Goal: Transaction & Acquisition: Book appointment/travel/reservation

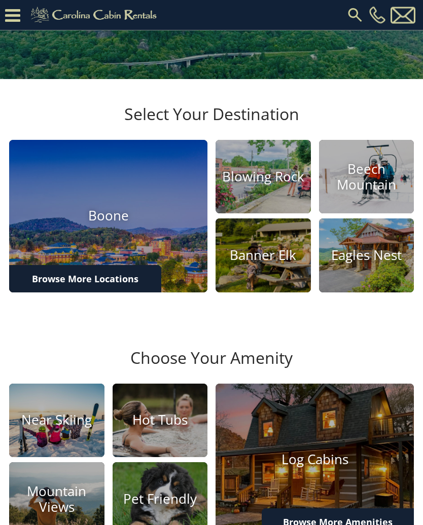
scroll to position [183, 0]
click at [126, 224] on h4 "Boone" at bounding box center [108, 216] width 198 height 16
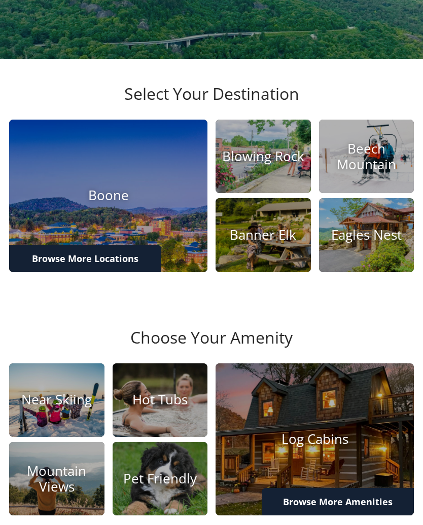
scroll to position [200, 0]
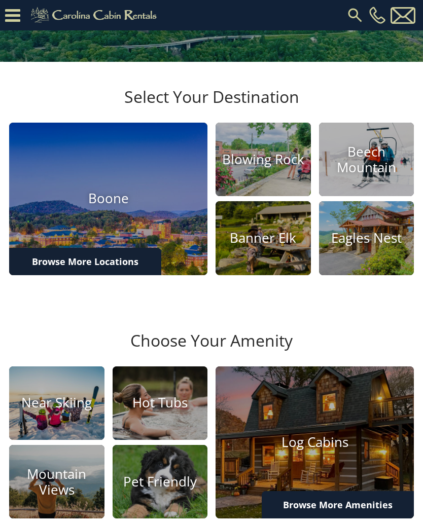
click at [131, 207] on h4 "Boone" at bounding box center [108, 199] width 198 height 16
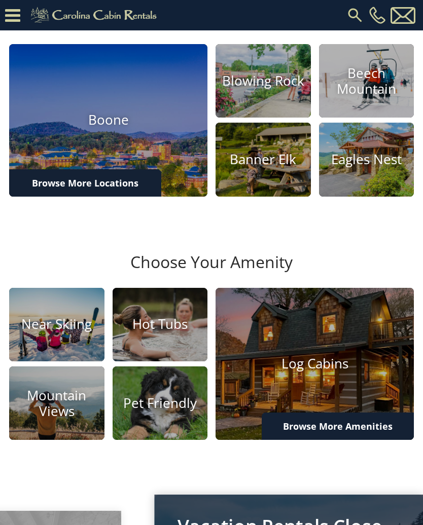
scroll to position [194, 0]
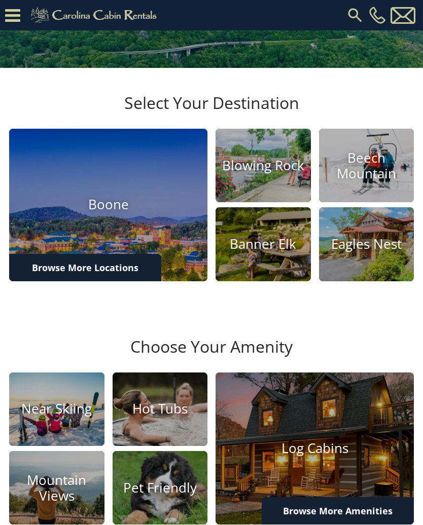
click at [133, 213] on h4 "Boone" at bounding box center [108, 205] width 198 height 16
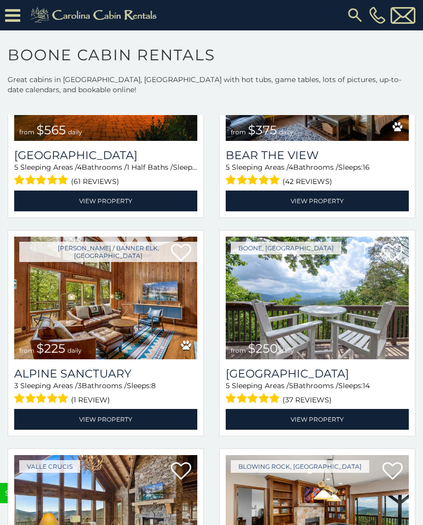
scroll to position [2770, 0]
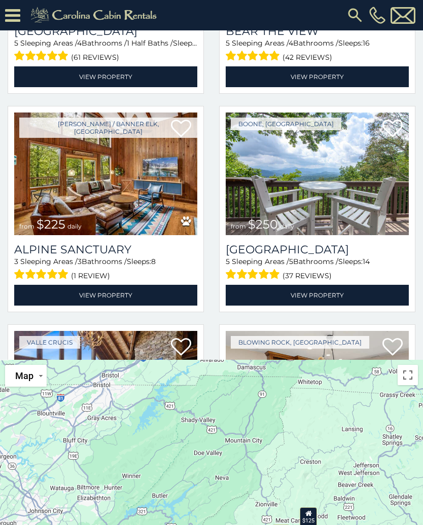
scroll to position [2710, 0]
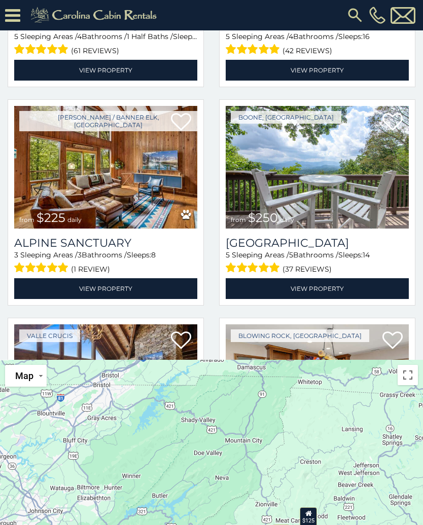
click at [130, 278] on link "View Property" at bounding box center [105, 288] width 183 height 21
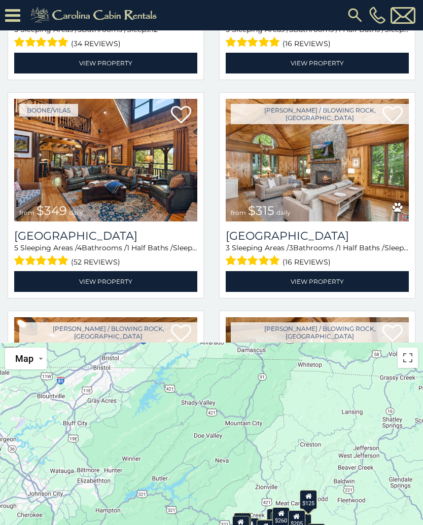
scroll to position [80, 0]
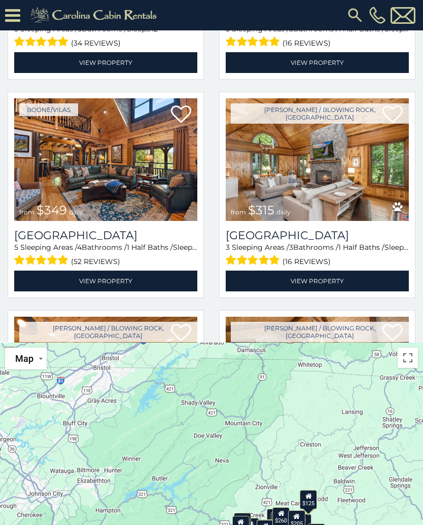
click at [334, 271] on link "View Property" at bounding box center [317, 281] width 183 height 21
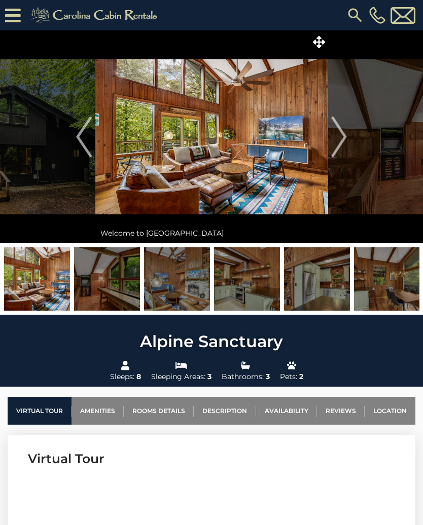
click at [343, 139] on img "Next" at bounding box center [338, 137] width 15 height 41
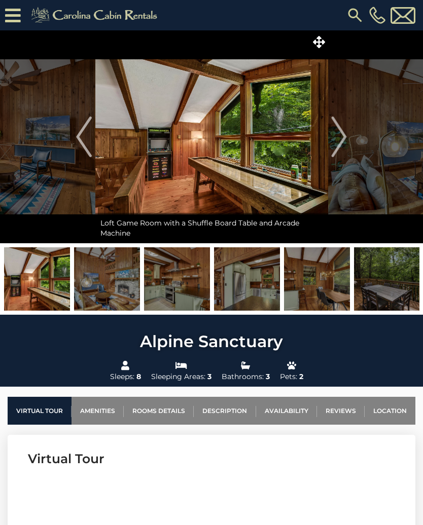
click at [343, 135] on img "Next" at bounding box center [338, 137] width 15 height 41
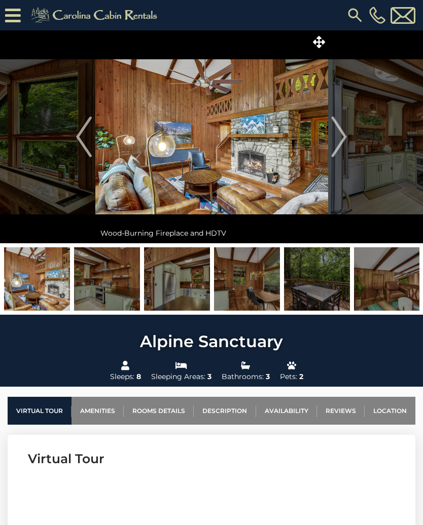
click at [344, 136] on img "Next" at bounding box center [338, 137] width 15 height 41
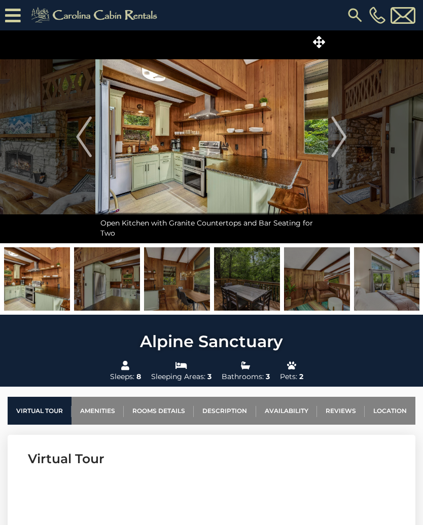
click at [345, 138] on img "Next" at bounding box center [338, 137] width 15 height 41
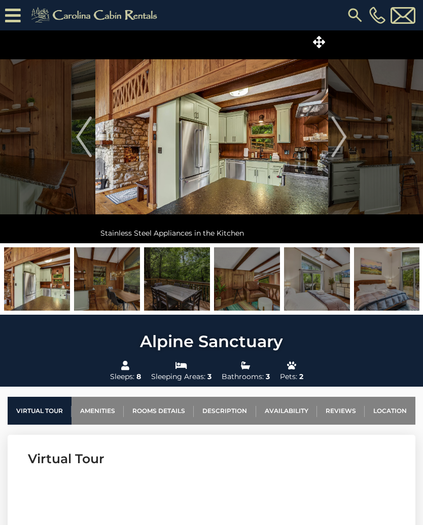
click at [343, 135] on img "Next" at bounding box center [338, 137] width 15 height 41
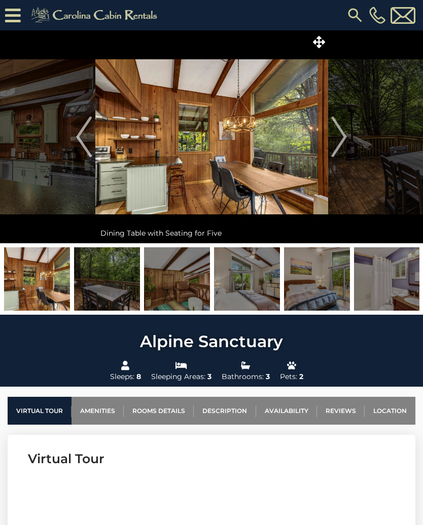
click at [350, 139] on button "Next" at bounding box center [338, 136] width 23 height 213
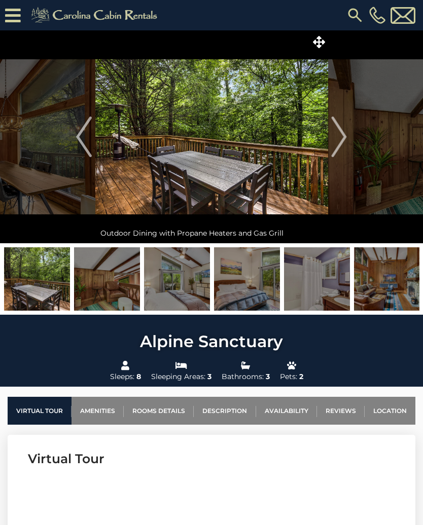
click at [350, 133] on button "Next" at bounding box center [338, 136] width 23 height 213
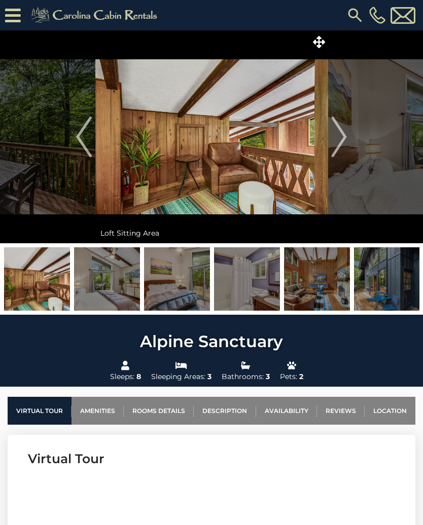
click at [343, 135] on img "Next" at bounding box center [338, 137] width 15 height 41
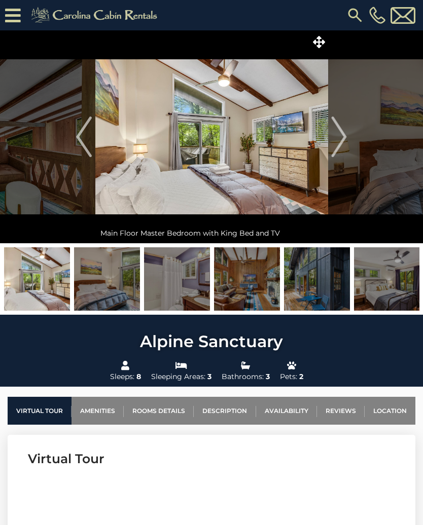
click at [347, 133] on button "Next" at bounding box center [338, 136] width 23 height 213
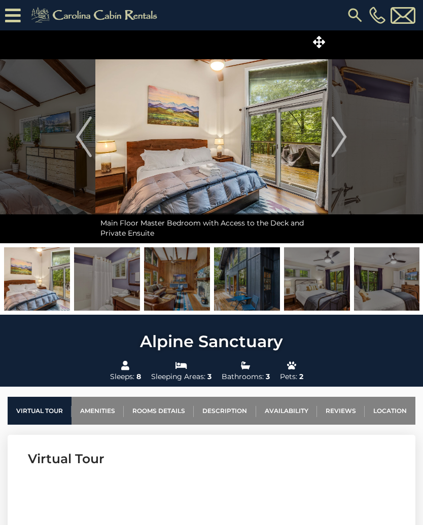
click at [347, 140] on button "Next" at bounding box center [338, 136] width 23 height 213
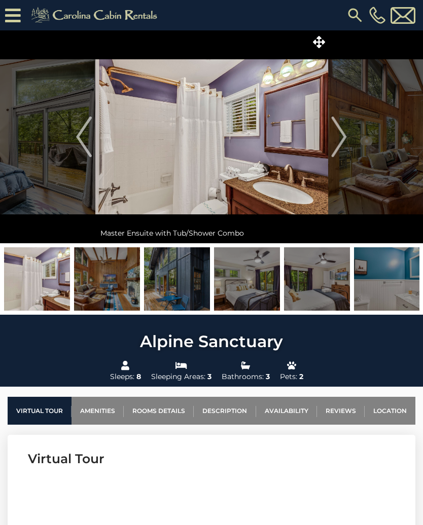
click at [345, 137] on img "Next" at bounding box center [338, 137] width 15 height 41
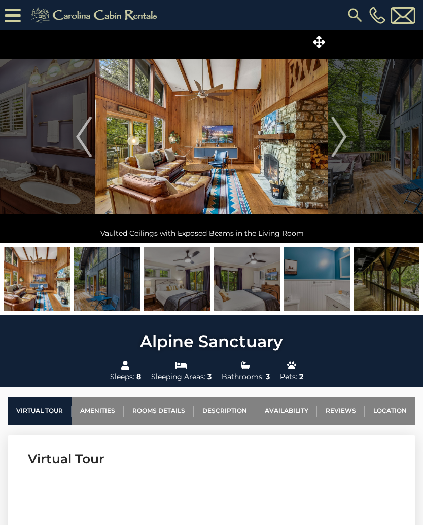
click at [347, 143] on button "Next" at bounding box center [338, 136] width 23 height 213
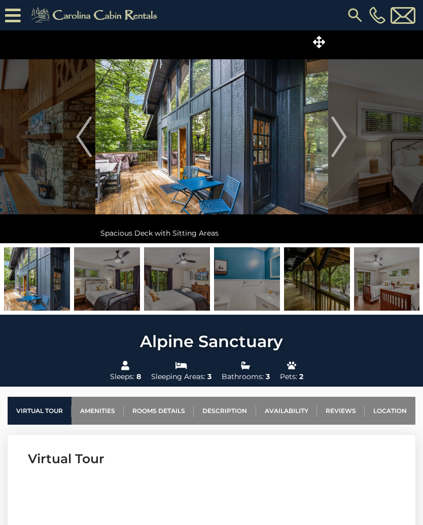
click at [346, 138] on img "Next" at bounding box center [338, 137] width 15 height 41
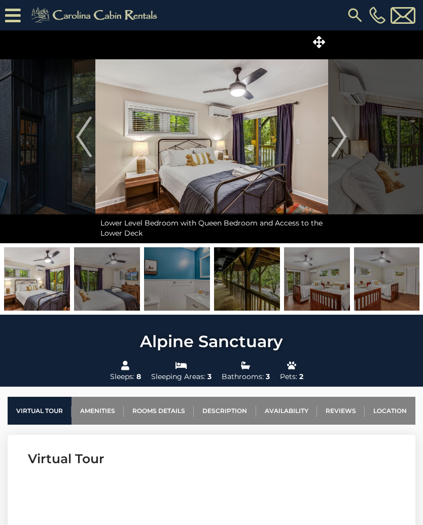
click at [345, 142] on img "Next" at bounding box center [338, 137] width 15 height 41
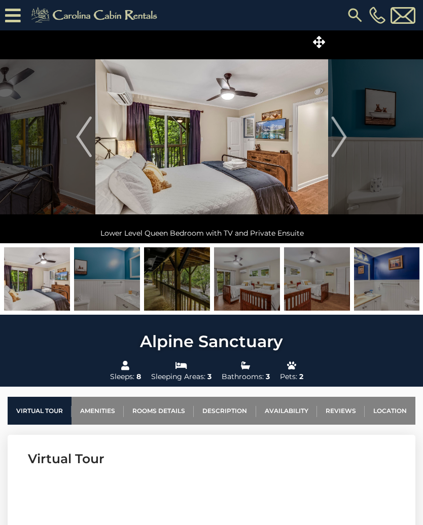
click at [344, 137] on img "Next" at bounding box center [338, 137] width 15 height 41
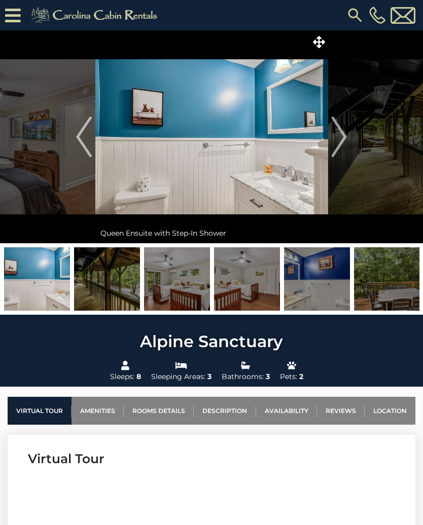
click at [342, 139] on img "Next" at bounding box center [338, 137] width 15 height 41
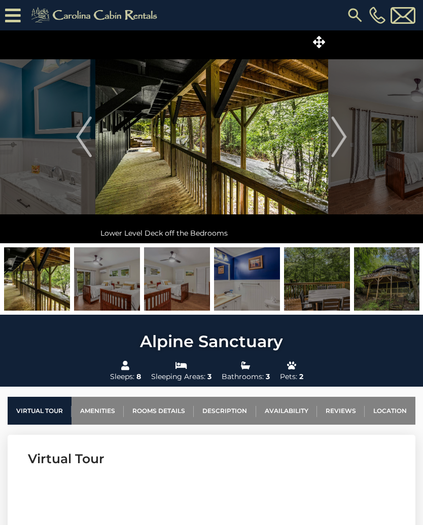
click at [345, 136] on img "Next" at bounding box center [338, 137] width 15 height 41
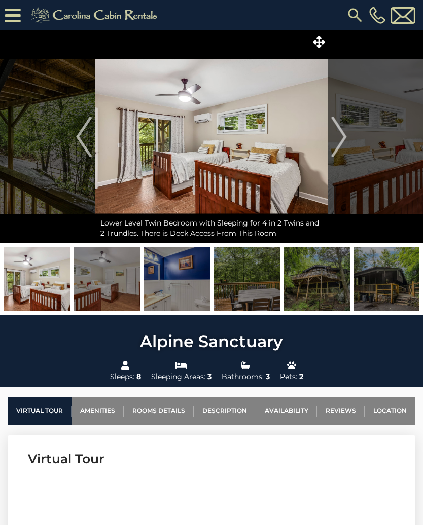
click at [339, 133] on img "Next" at bounding box center [338, 137] width 15 height 41
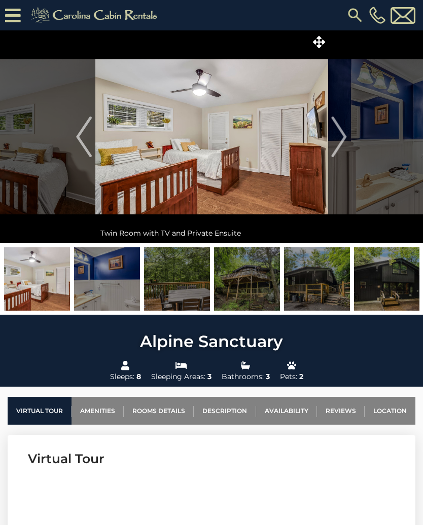
click at [338, 137] on img "Next" at bounding box center [338, 137] width 15 height 41
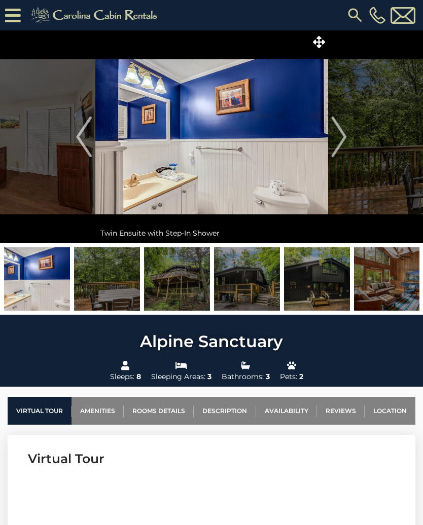
click at [341, 135] on img "Next" at bounding box center [338, 137] width 15 height 41
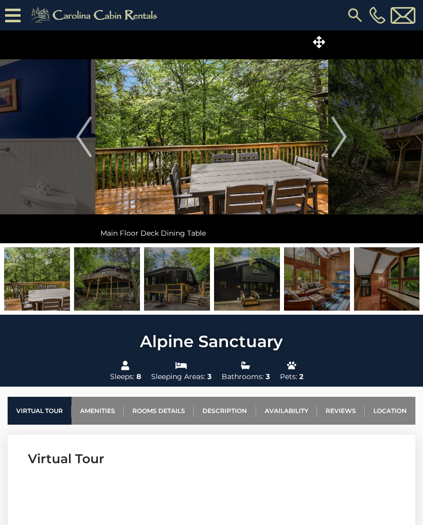
click at [340, 141] on img "Next" at bounding box center [338, 137] width 15 height 41
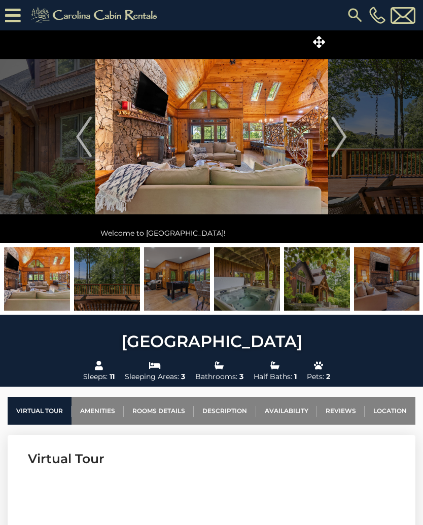
click at [115, 285] on img at bounding box center [107, 278] width 66 height 63
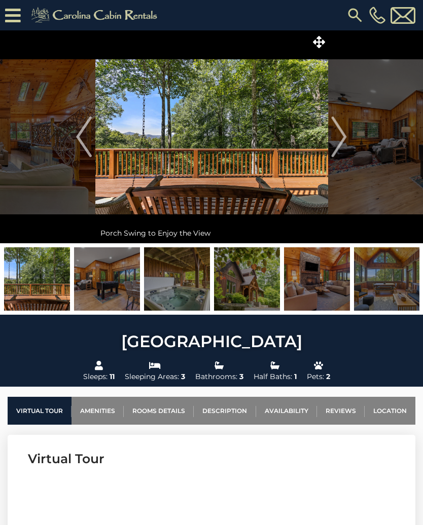
click at [78, 137] on img "Previous" at bounding box center [83, 137] width 15 height 41
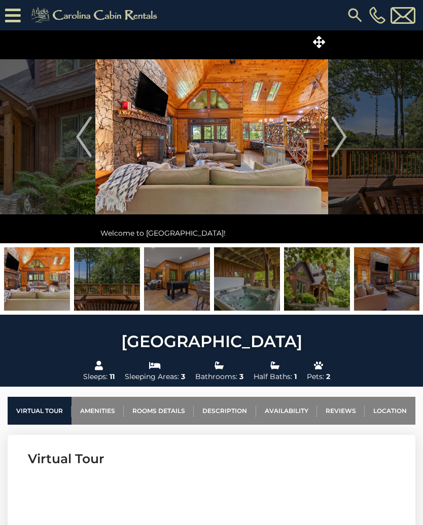
click at [86, 138] on img "Previous" at bounding box center [83, 137] width 15 height 41
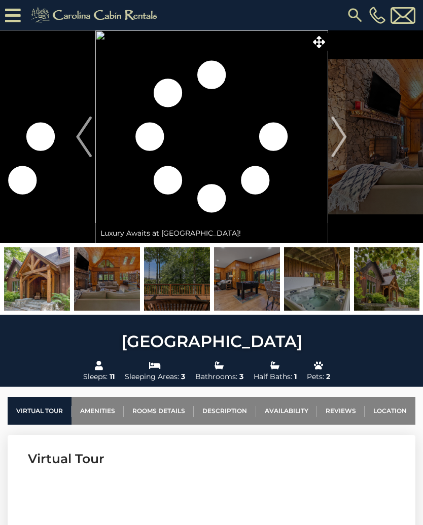
click at [347, 138] on button "Next" at bounding box center [338, 136] width 23 height 213
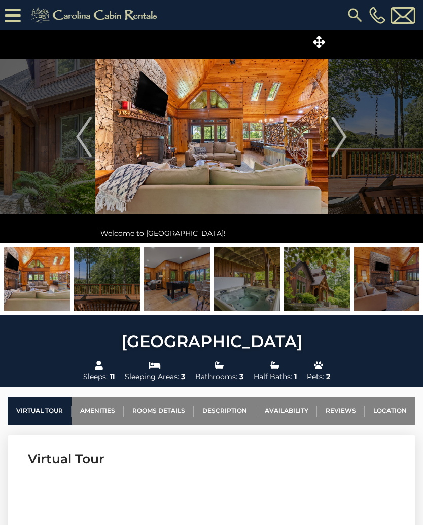
click at [347, 132] on button "Next" at bounding box center [338, 136] width 23 height 213
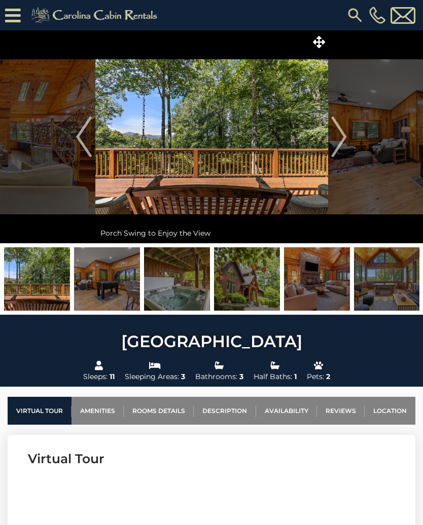
click at [344, 135] on img "Next" at bounding box center [338, 137] width 15 height 41
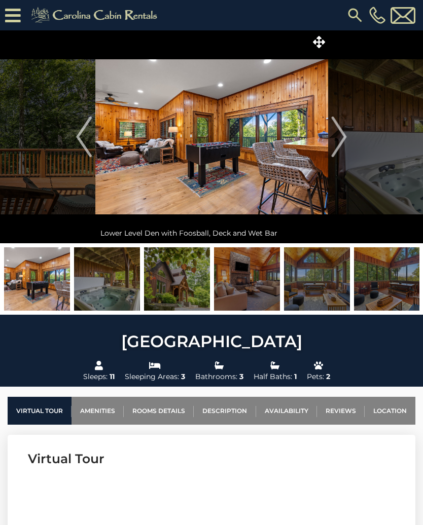
click at [346, 131] on img "Next" at bounding box center [338, 137] width 15 height 41
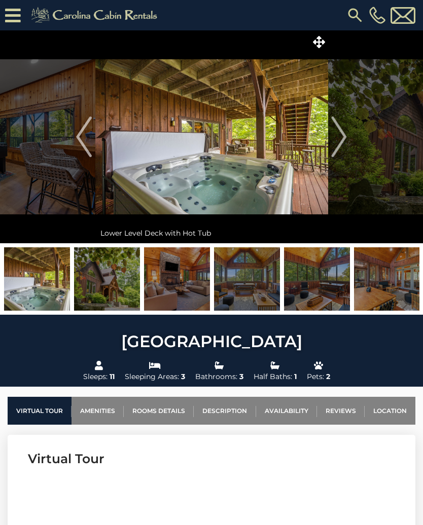
click at [346, 138] on img "Next" at bounding box center [338, 137] width 15 height 41
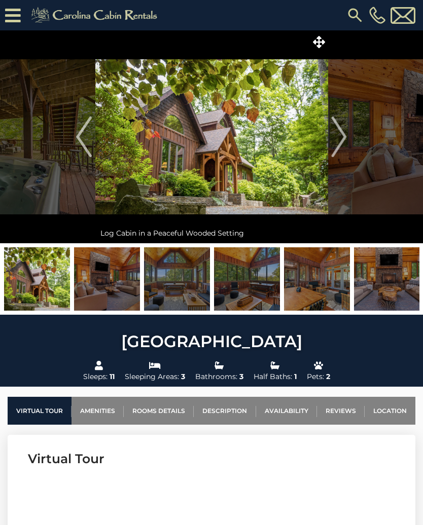
click at [341, 137] on img "Next" at bounding box center [338, 137] width 15 height 41
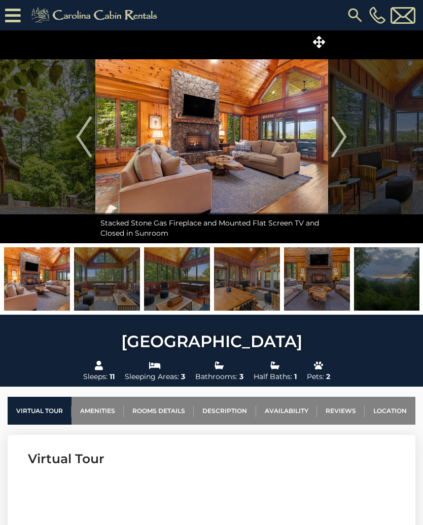
click at [344, 138] on img "Next" at bounding box center [338, 137] width 15 height 41
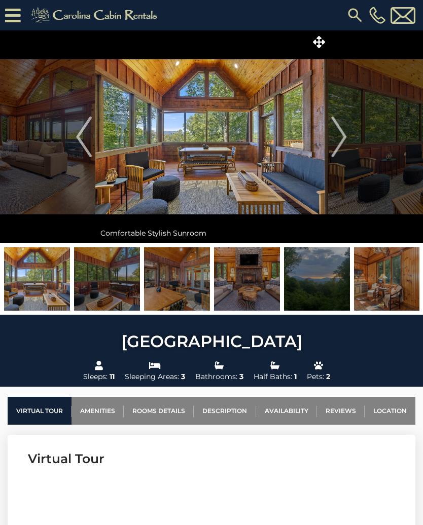
click at [345, 137] on img "Next" at bounding box center [338, 137] width 15 height 41
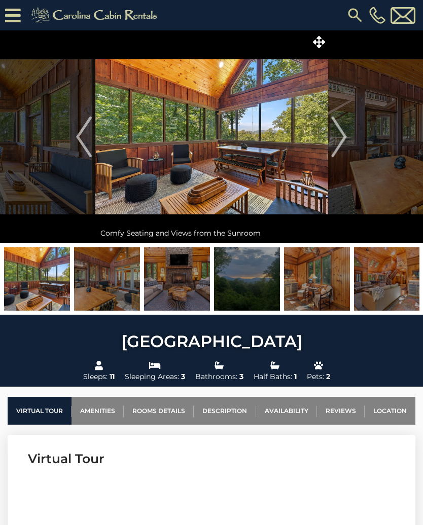
click at [347, 134] on button "Next" at bounding box center [338, 136] width 23 height 213
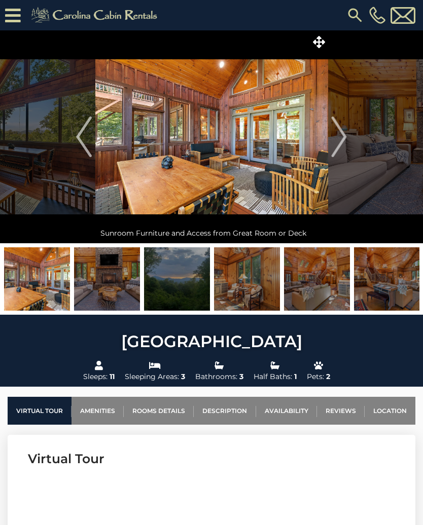
click at [345, 134] on img "Next" at bounding box center [338, 137] width 15 height 41
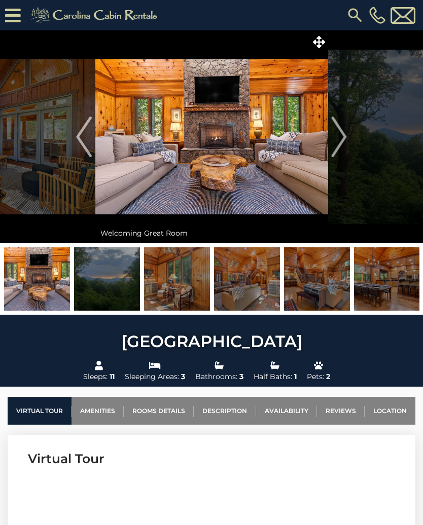
click at [348, 136] on button "Next" at bounding box center [338, 136] width 23 height 213
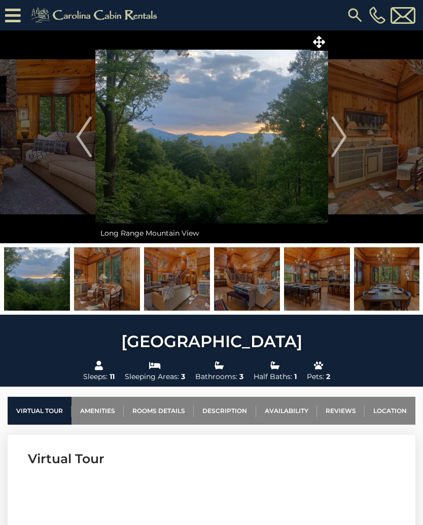
click at [346, 135] on img "Next" at bounding box center [338, 137] width 15 height 41
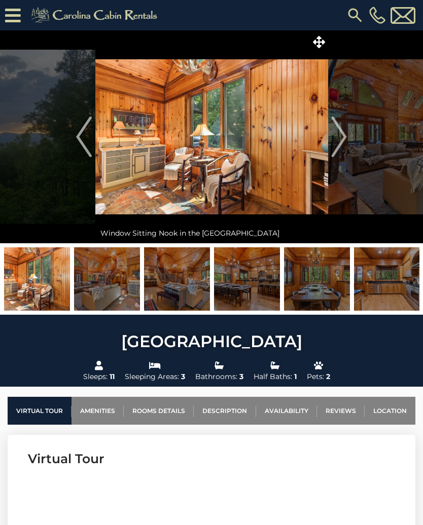
click at [344, 137] on img "Next" at bounding box center [338, 137] width 15 height 41
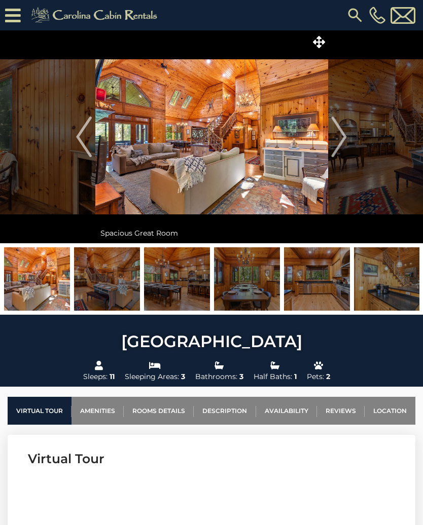
click at [348, 141] on button "Next" at bounding box center [338, 136] width 23 height 213
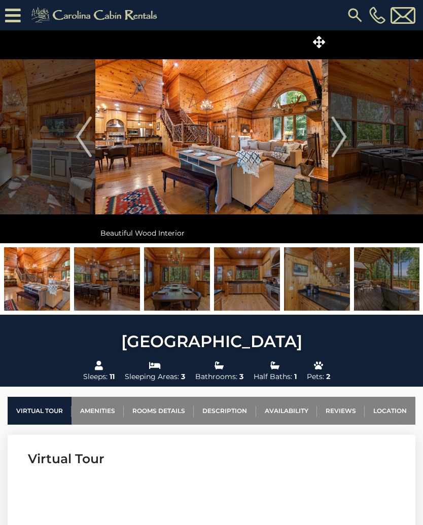
click at [349, 135] on button "Next" at bounding box center [338, 136] width 23 height 213
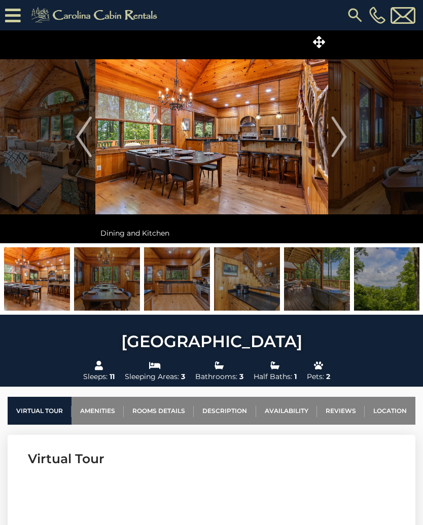
click at [348, 137] on button "Next" at bounding box center [338, 136] width 23 height 213
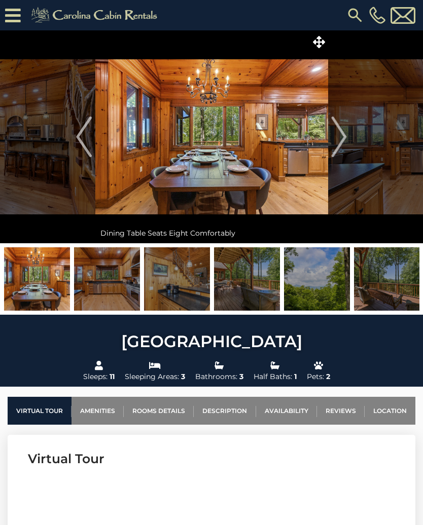
click at [349, 134] on button "Next" at bounding box center [338, 136] width 23 height 213
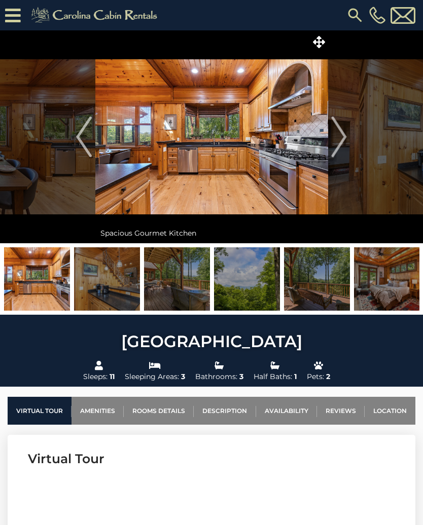
click at [346, 138] on img "Next" at bounding box center [338, 137] width 15 height 41
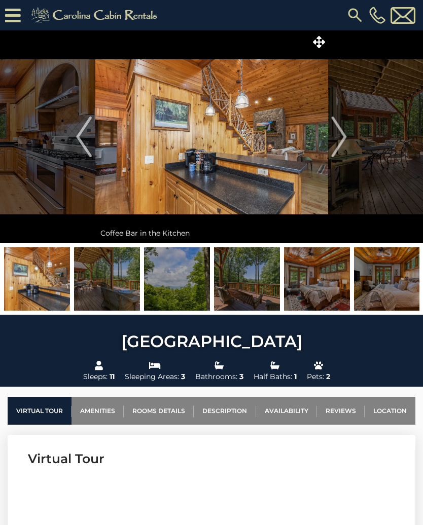
click at [349, 136] on button "Next" at bounding box center [338, 136] width 23 height 213
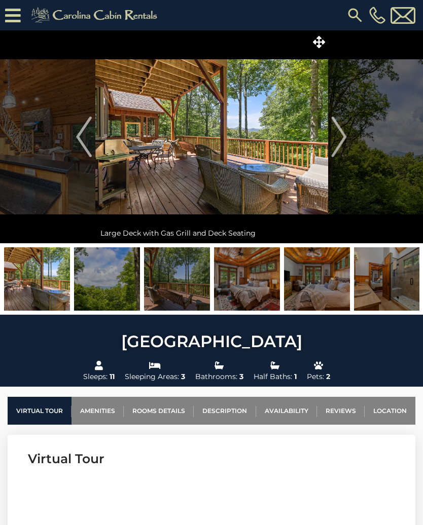
click at [347, 136] on button "Next" at bounding box center [338, 136] width 23 height 213
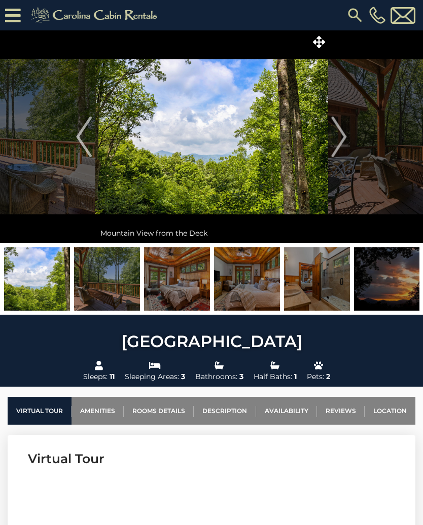
click at [346, 138] on img "Next" at bounding box center [338, 137] width 15 height 41
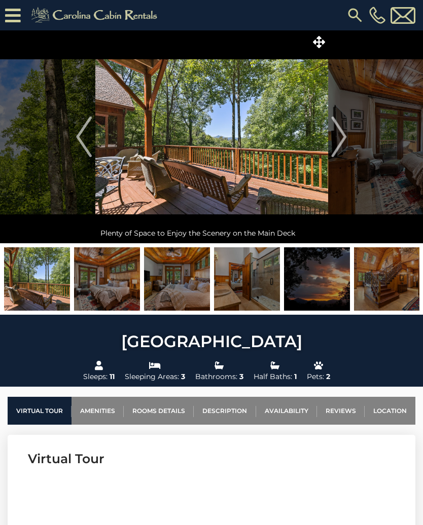
click at [347, 138] on button "Next" at bounding box center [338, 136] width 23 height 213
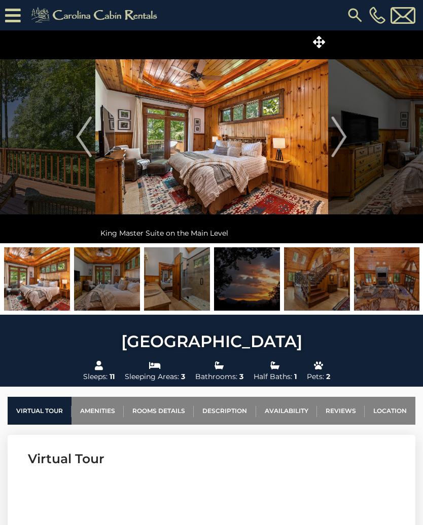
click at [345, 138] on img "Next" at bounding box center [338, 137] width 15 height 41
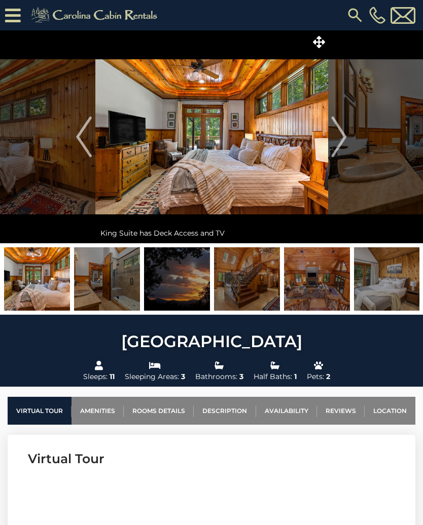
click at [348, 134] on button "Next" at bounding box center [338, 136] width 23 height 213
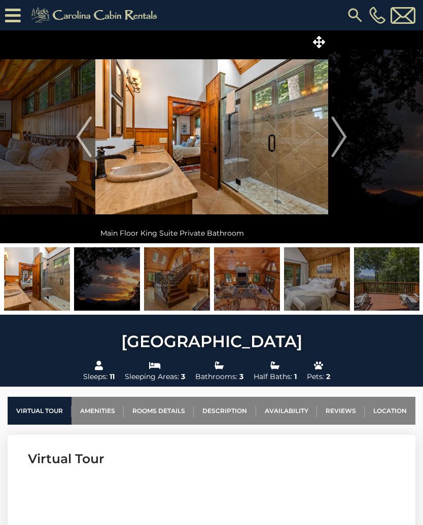
click at [348, 136] on button "Next" at bounding box center [338, 136] width 23 height 213
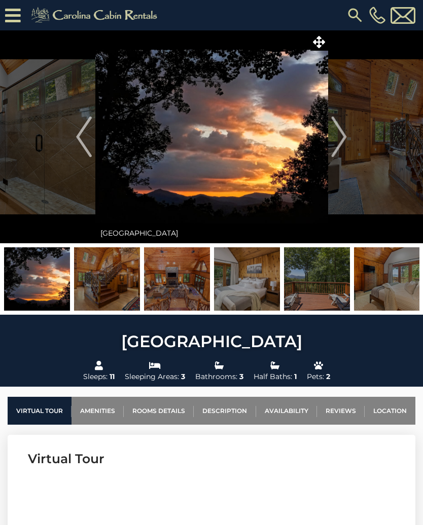
click at [347, 138] on button "Next" at bounding box center [338, 136] width 23 height 213
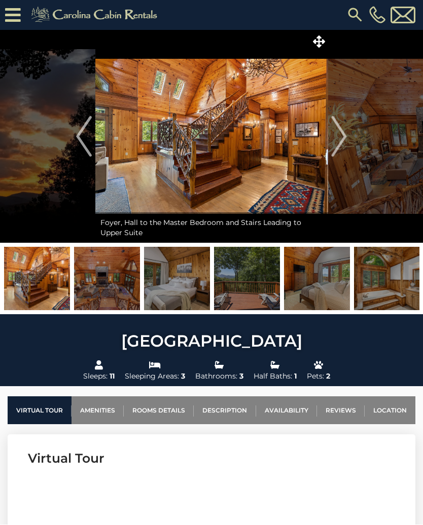
click at [348, 133] on button "Next" at bounding box center [338, 136] width 23 height 213
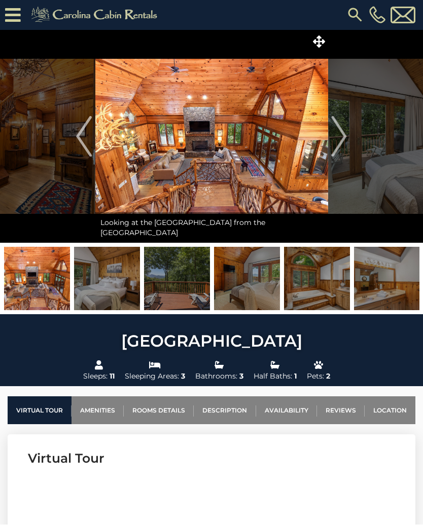
scroll to position [1, 0]
click at [348, 135] on button "Next" at bounding box center [338, 136] width 23 height 213
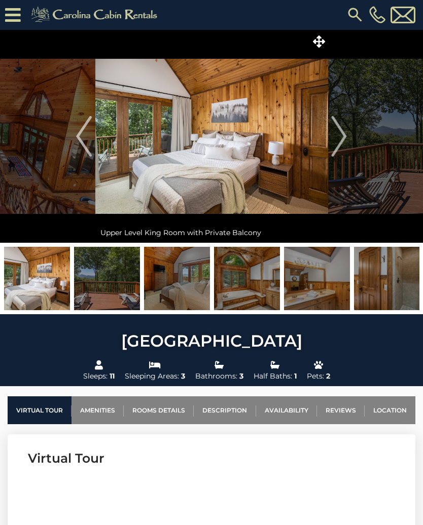
click at [347, 140] on button "Next" at bounding box center [338, 136] width 23 height 213
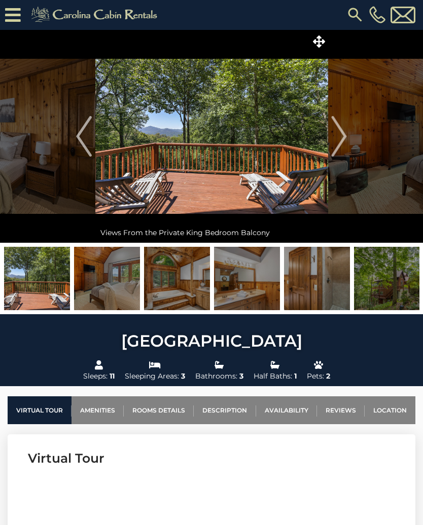
click at [349, 131] on button "Next" at bounding box center [338, 136] width 23 height 213
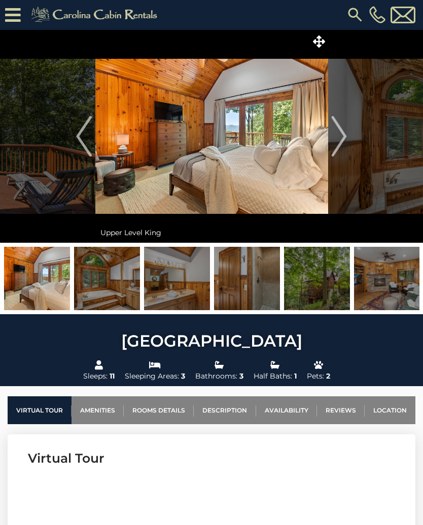
click at [348, 134] on button "Next" at bounding box center [338, 136] width 23 height 213
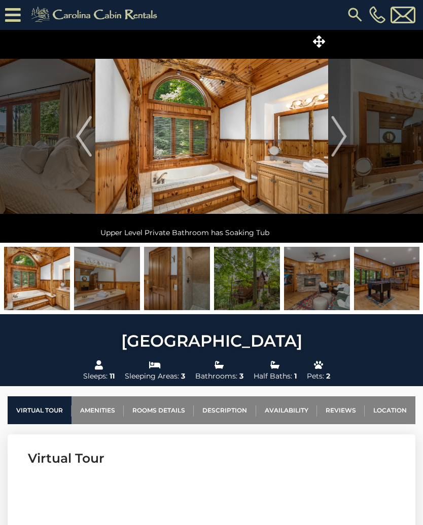
click at [347, 131] on button "Next" at bounding box center [338, 136] width 23 height 213
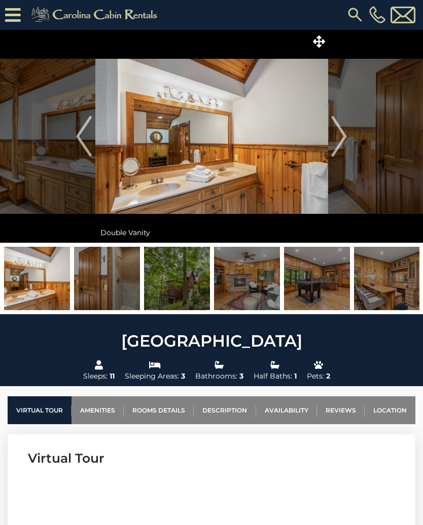
click at [347, 134] on button "Next" at bounding box center [338, 136] width 23 height 213
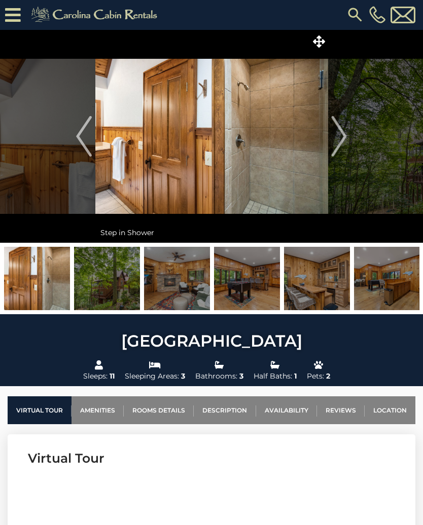
click at [345, 133] on img "Next" at bounding box center [338, 136] width 15 height 41
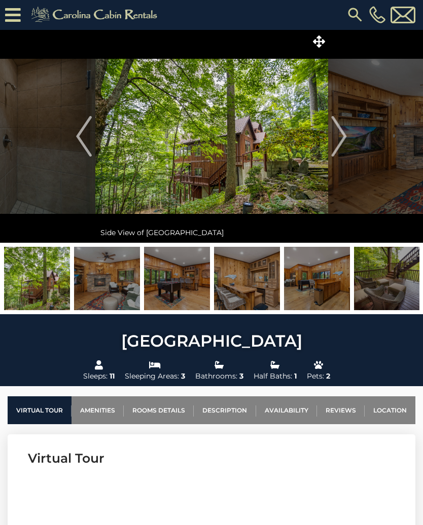
click at [344, 130] on img "Next" at bounding box center [338, 136] width 15 height 41
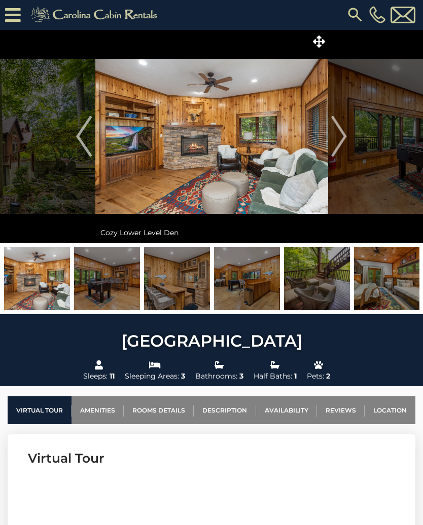
click at [347, 138] on button "Next" at bounding box center [338, 136] width 23 height 213
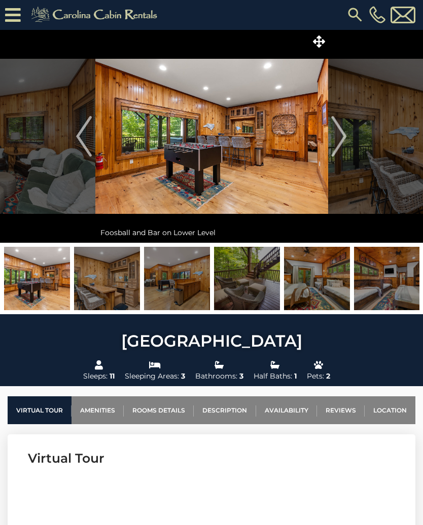
click at [346, 135] on img "Next" at bounding box center [338, 136] width 15 height 41
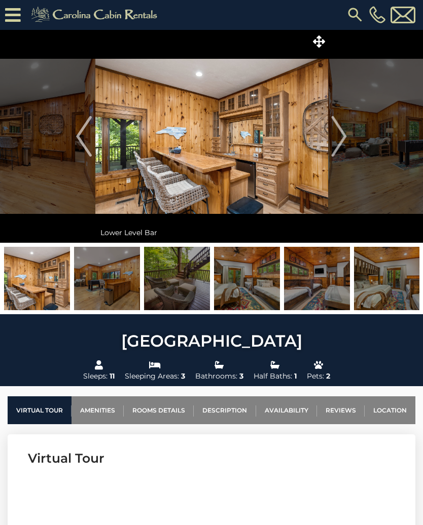
click at [100, 149] on img at bounding box center [211, 136] width 233 height 213
click at [84, 141] on img "Previous" at bounding box center [83, 136] width 15 height 41
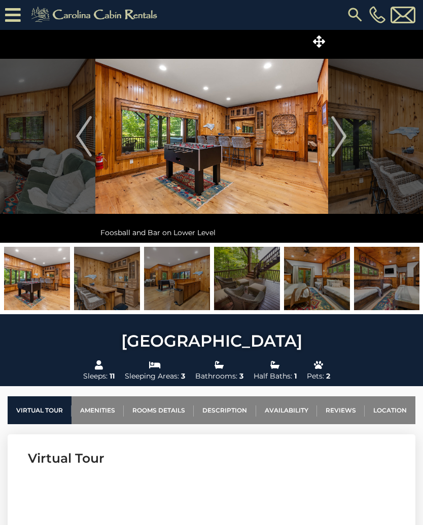
click at [347, 135] on button "Next" at bounding box center [338, 136] width 23 height 213
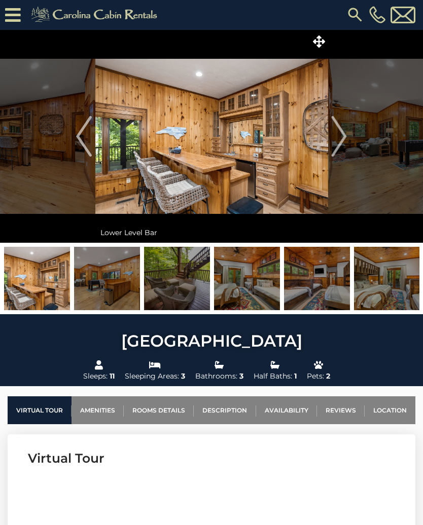
click at [346, 135] on img "Next" at bounding box center [338, 136] width 15 height 41
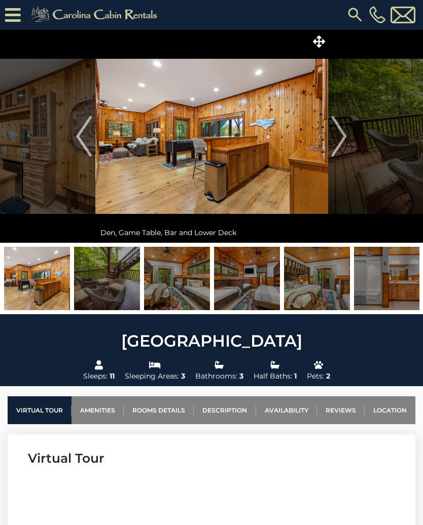
click at [350, 134] on button "Next" at bounding box center [338, 136] width 23 height 213
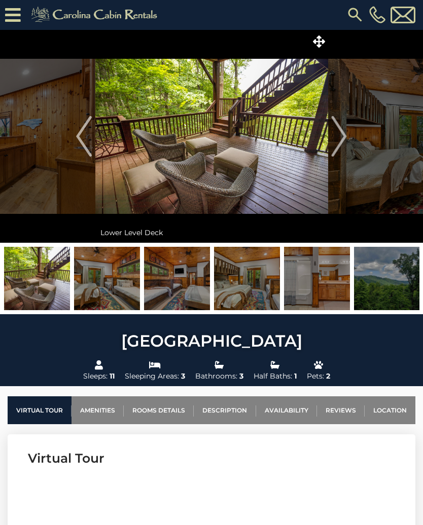
click at [346, 137] on img "Next" at bounding box center [338, 136] width 15 height 41
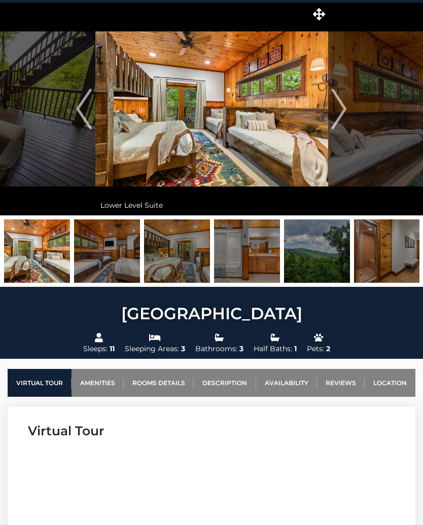
scroll to position [0, 0]
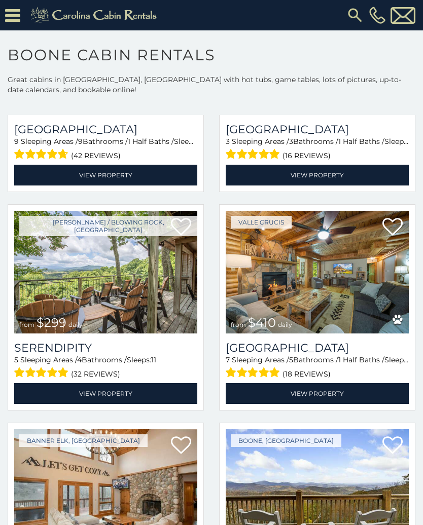
scroll to position [830, 0]
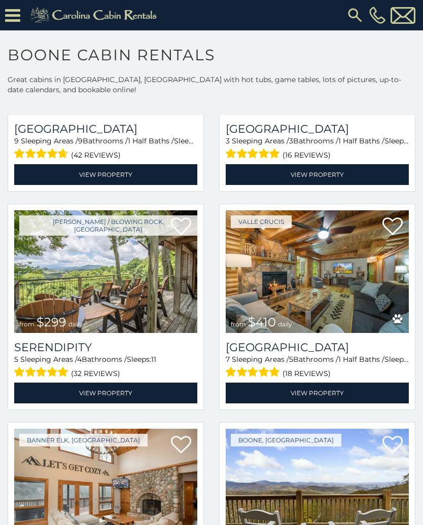
click at [120, 383] on link "View Property" at bounding box center [105, 393] width 183 height 21
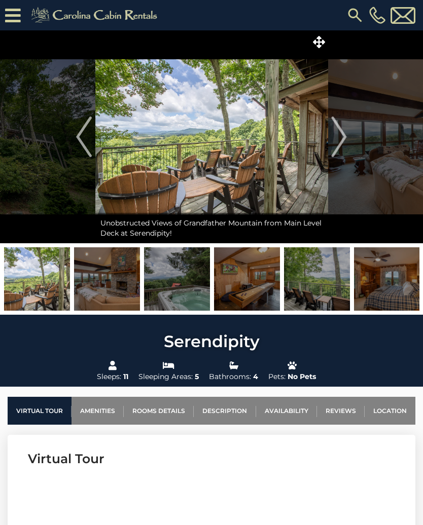
click at [347, 136] on button "Next" at bounding box center [338, 136] width 23 height 213
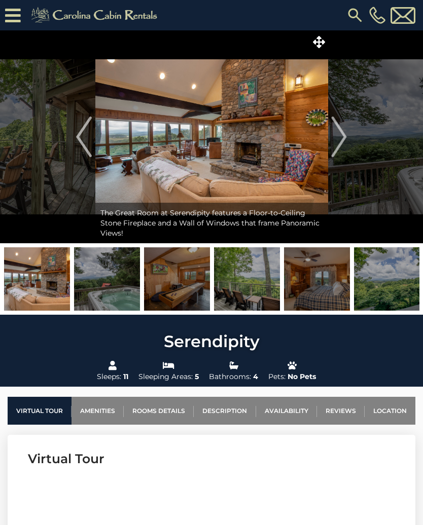
click at [349, 136] on button "Next" at bounding box center [338, 136] width 23 height 213
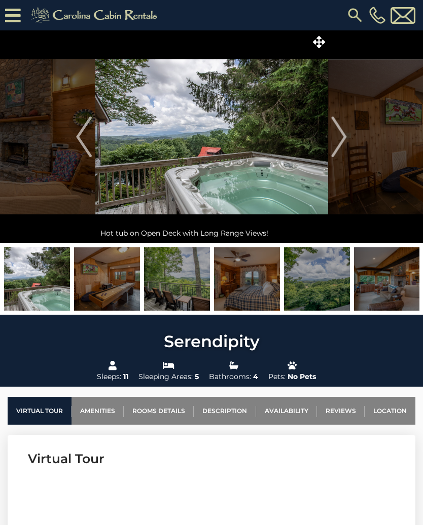
click at [344, 136] on img "Next" at bounding box center [338, 137] width 15 height 41
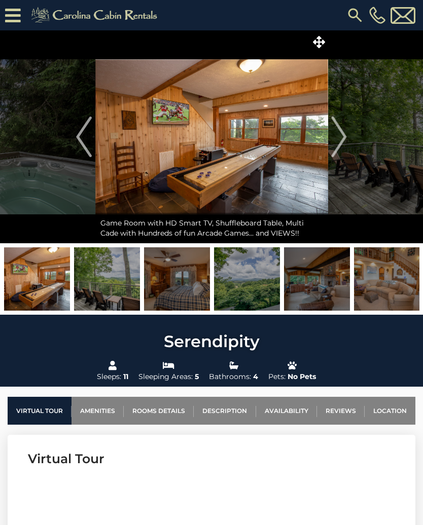
click at [344, 141] on img "Next" at bounding box center [338, 137] width 15 height 41
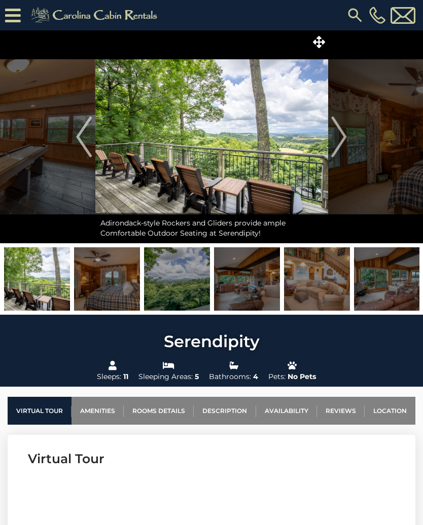
click at [347, 135] on button "Next" at bounding box center [338, 136] width 23 height 213
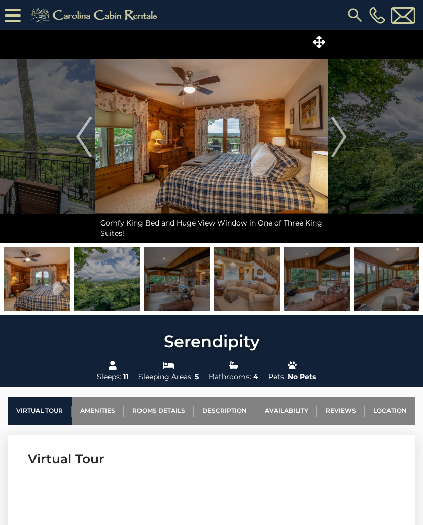
click at [343, 137] on img "Next" at bounding box center [338, 137] width 15 height 41
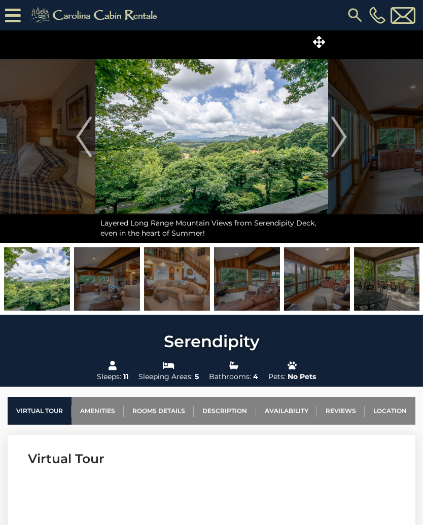
click at [347, 137] on button "Next" at bounding box center [338, 136] width 23 height 213
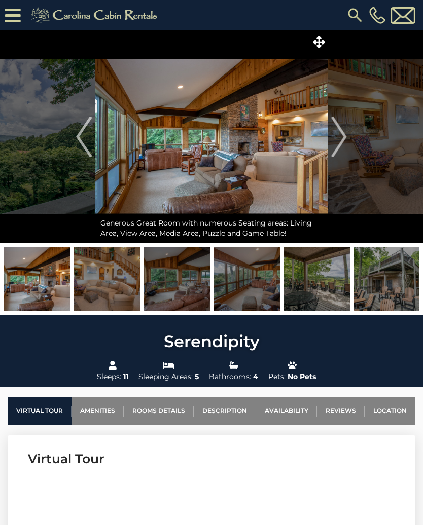
click at [347, 137] on button "Next" at bounding box center [338, 136] width 23 height 213
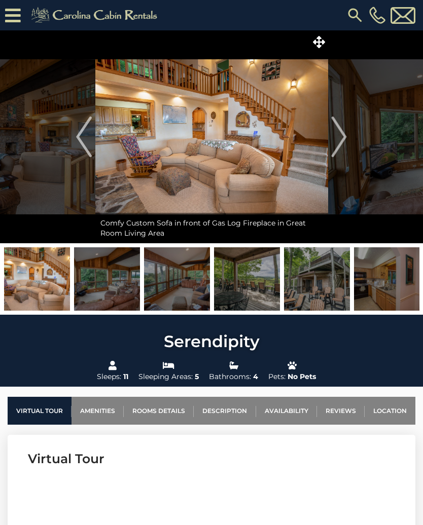
click at [347, 133] on button "Next" at bounding box center [338, 136] width 23 height 213
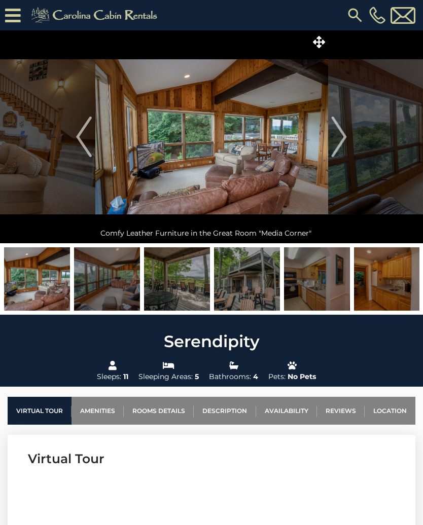
click at [345, 137] on img "Next" at bounding box center [338, 137] width 15 height 41
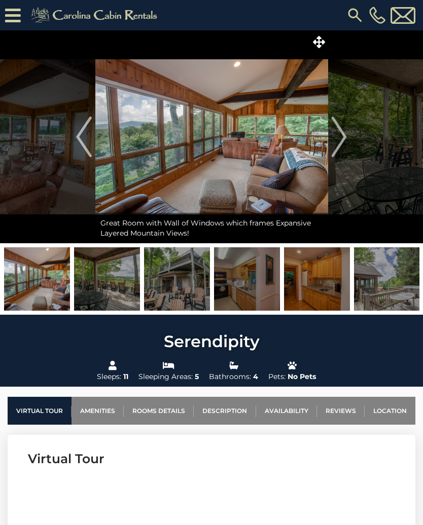
click at [342, 139] on img "Next" at bounding box center [338, 137] width 15 height 41
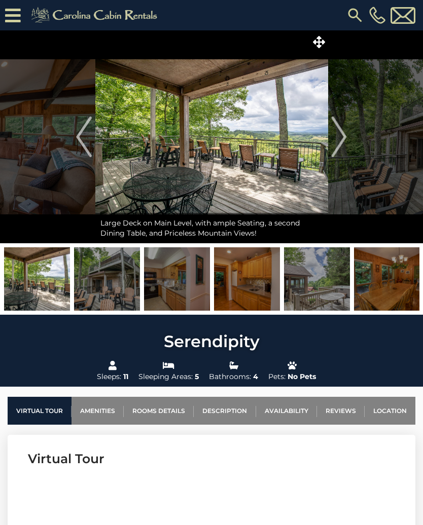
click at [348, 134] on button "Next" at bounding box center [338, 136] width 23 height 213
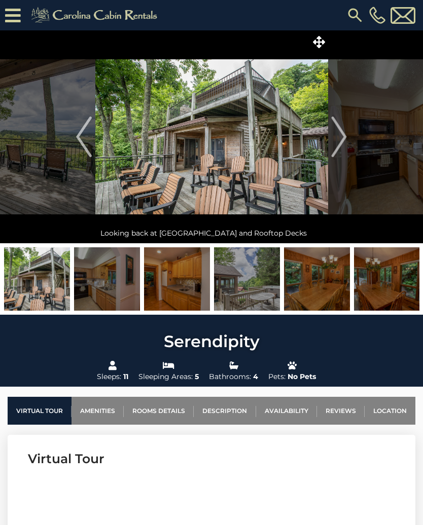
click at [348, 136] on button "Next" at bounding box center [338, 136] width 23 height 213
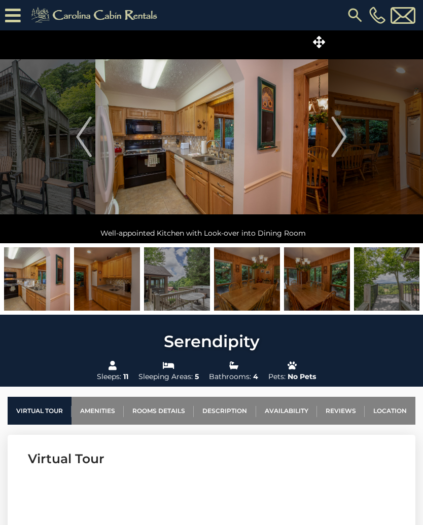
click at [345, 135] on img "Next" at bounding box center [338, 137] width 15 height 41
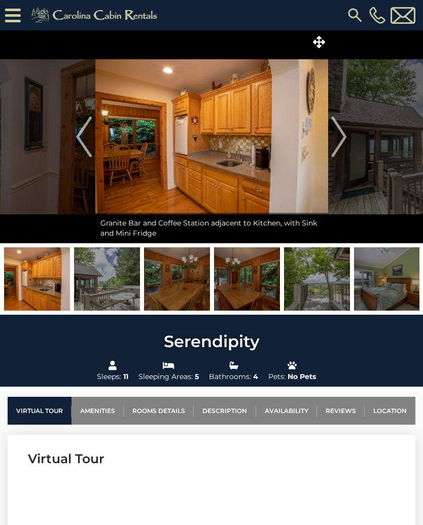
click at [347, 135] on button "Next" at bounding box center [338, 136] width 23 height 213
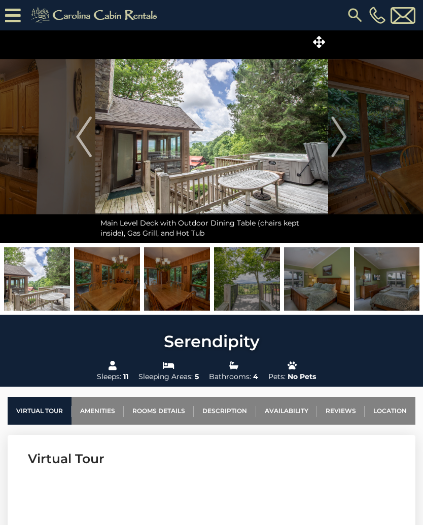
click at [350, 136] on button "Next" at bounding box center [338, 136] width 23 height 213
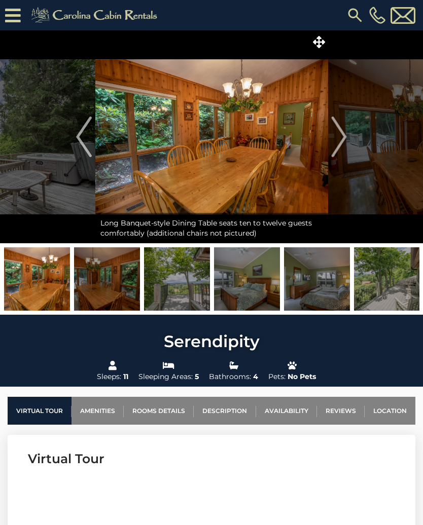
click at [346, 136] on img "Next" at bounding box center [338, 137] width 15 height 41
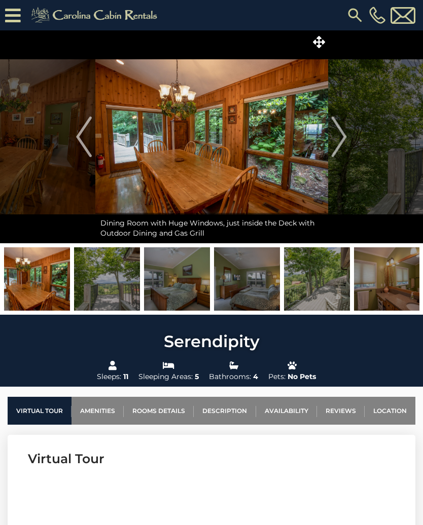
click at [347, 135] on button "Next" at bounding box center [338, 136] width 23 height 213
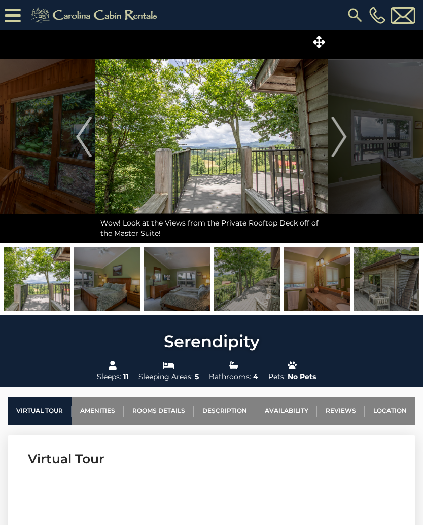
click at [348, 134] on button "Next" at bounding box center [338, 136] width 23 height 213
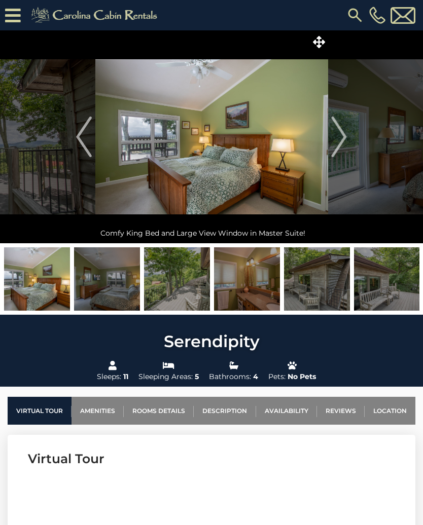
click at [348, 135] on button "Next" at bounding box center [338, 136] width 23 height 213
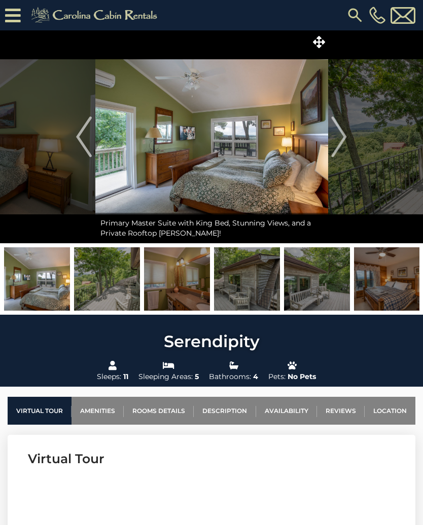
click at [344, 135] on img "Next" at bounding box center [338, 137] width 15 height 41
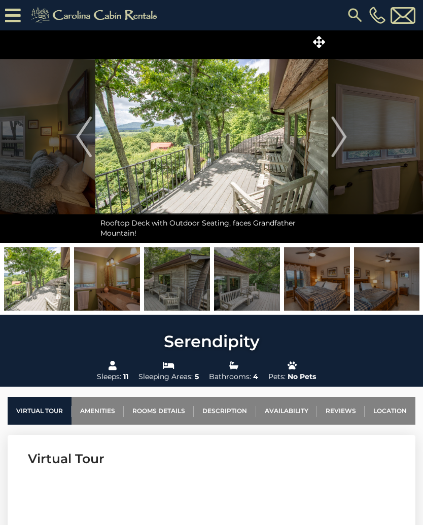
click at [346, 138] on img "Next" at bounding box center [338, 137] width 15 height 41
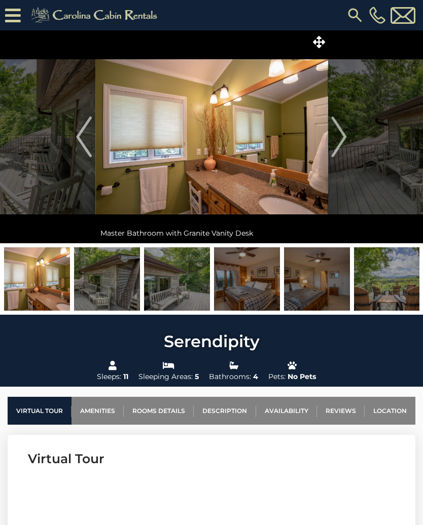
click at [347, 137] on button "Next" at bounding box center [338, 136] width 23 height 213
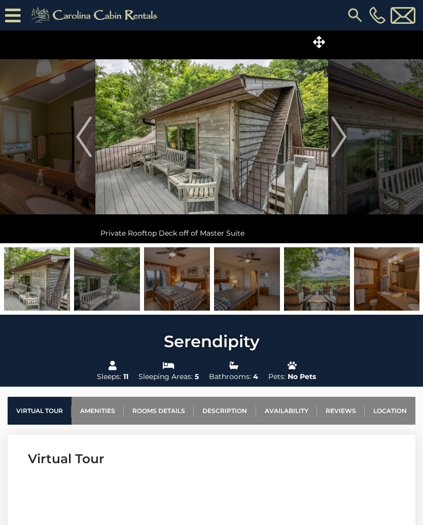
click at [348, 136] on button "Next" at bounding box center [338, 136] width 23 height 213
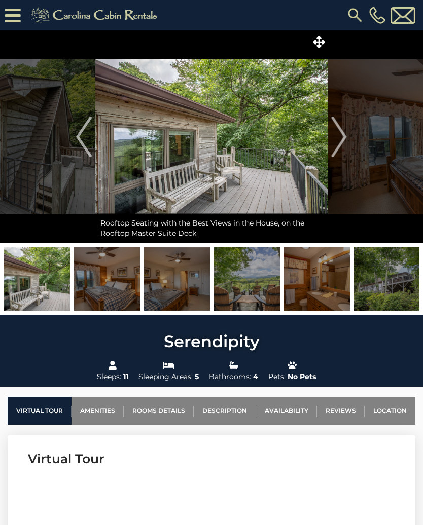
click at [348, 141] on button "Next" at bounding box center [338, 136] width 23 height 213
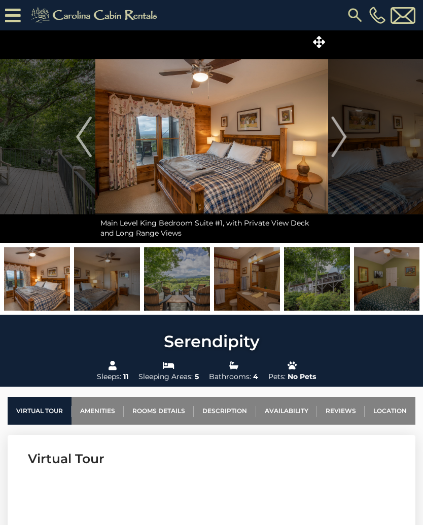
click at [347, 138] on button "Next" at bounding box center [338, 136] width 23 height 213
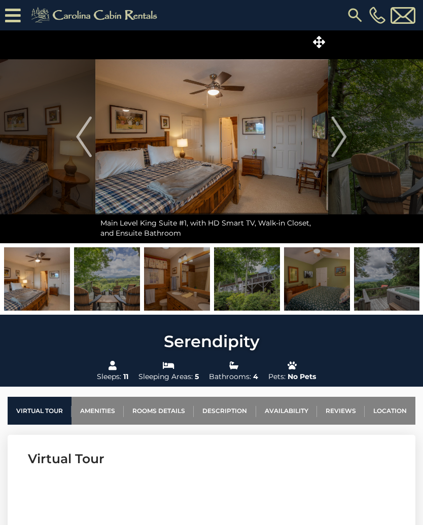
click at [349, 140] on button "Next" at bounding box center [338, 136] width 23 height 213
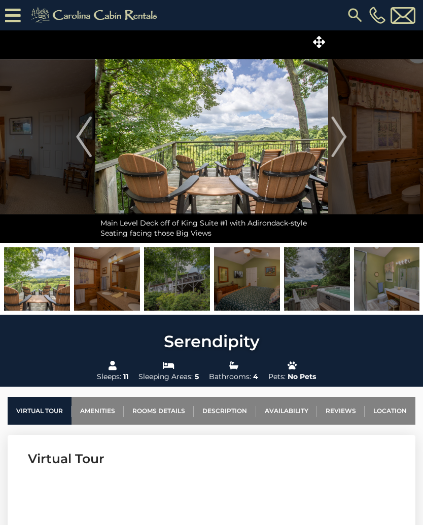
click at [346, 139] on img "Next" at bounding box center [338, 137] width 15 height 41
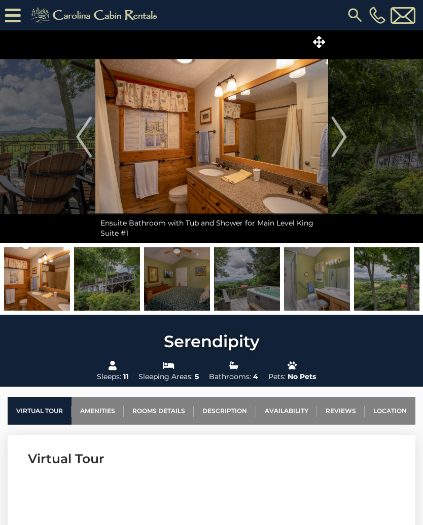
click at [347, 137] on button "Next" at bounding box center [338, 136] width 23 height 213
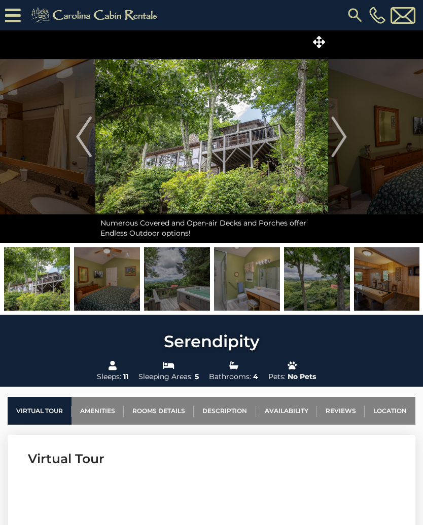
click at [349, 136] on button "Next" at bounding box center [338, 136] width 23 height 213
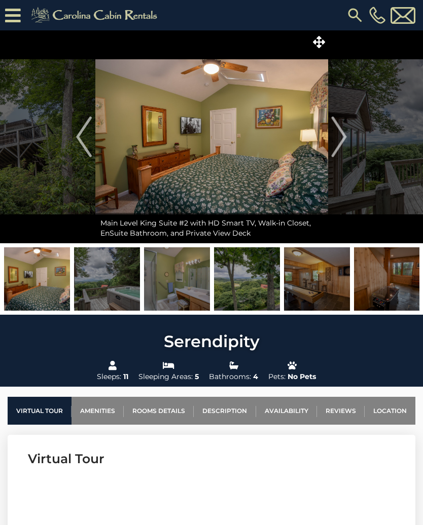
click at [347, 137] on button "Next" at bounding box center [338, 136] width 23 height 213
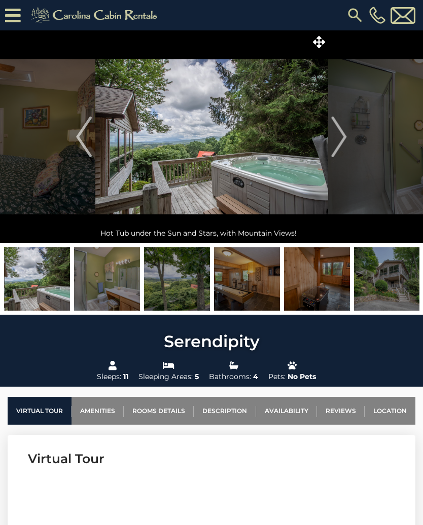
click at [346, 138] on img "Next" at bounding box center [338, 137] width 15 height 41
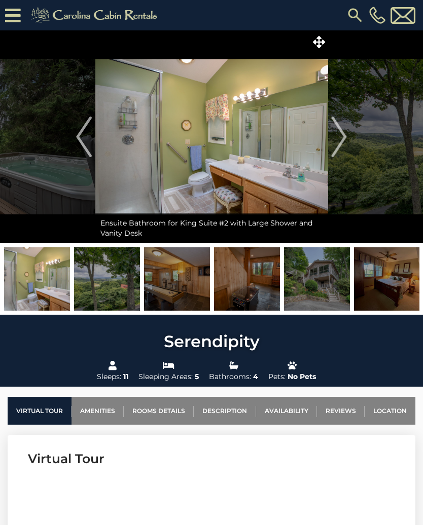
click at [348, 140] on button "Next" at bounding box center [338, 136] width 23 height 213
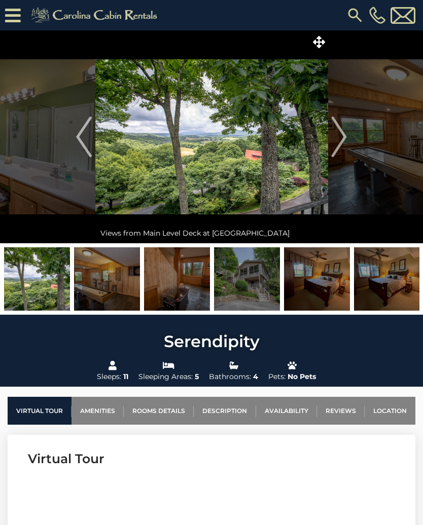
click at [350, 142] on button "Next" at bounding box center [338, 136] width 23 height 213
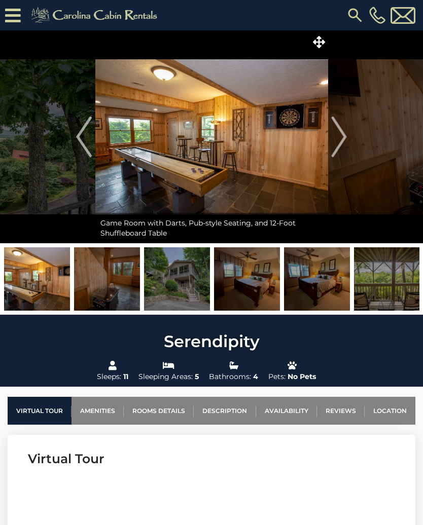
click at [346, 138] on img "Next" at bounding box center [338, 137] width 15 height 41
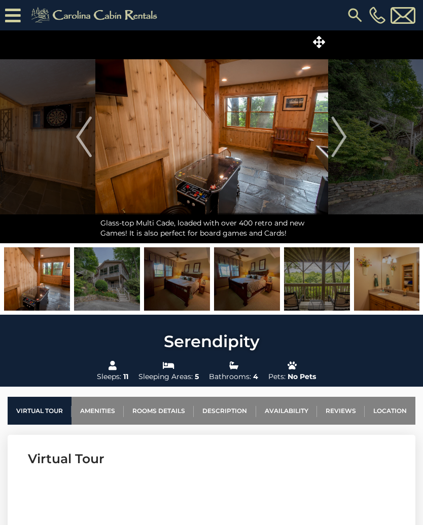
click at [349, 135] on button "Next" at bounding box center [338, 136] width 23 height 213
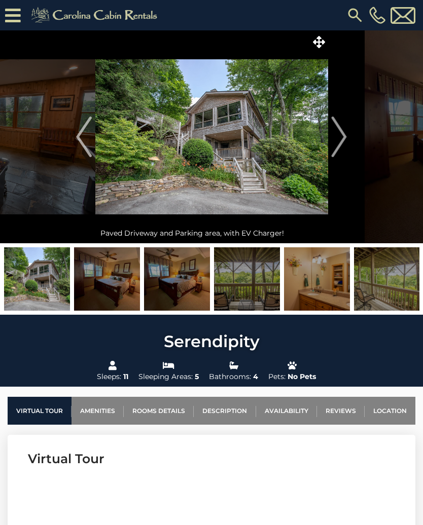
click at [350, 135] on button "Next" at bounding box center [338, 136] width 23 height 213
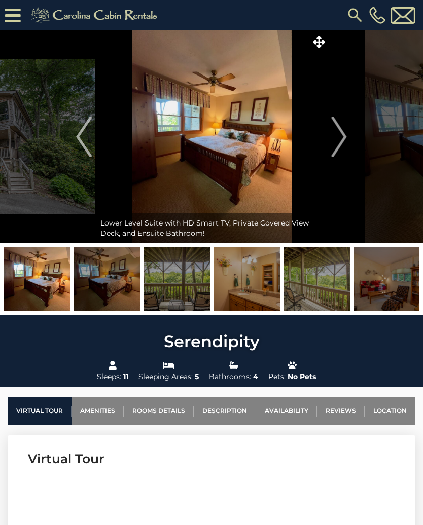
click at [345, 139] on img "Next" at bounding box center [338, 137] width 15 height 41
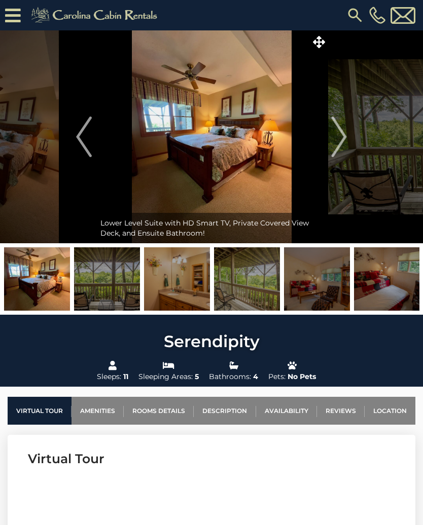
click at [343, 138] on img "Next" at bounding box center [338, 137] width 15 height 41
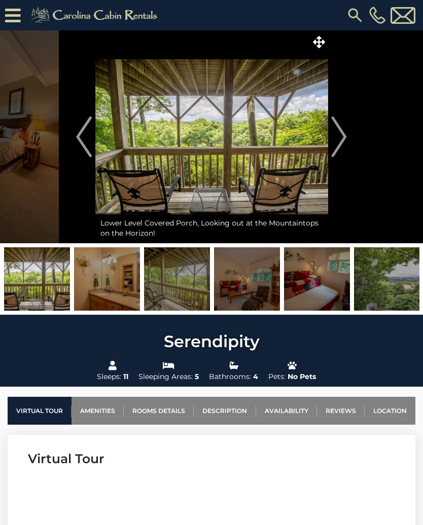
click at [348, 137] on button "Next" at bounding box center [338, 136] width 23 height 213
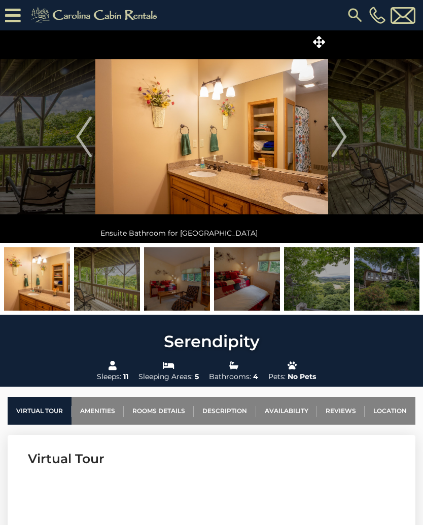
click at [344, 136] on img "Next" at bounding box center [338, 137] width 15 height 41
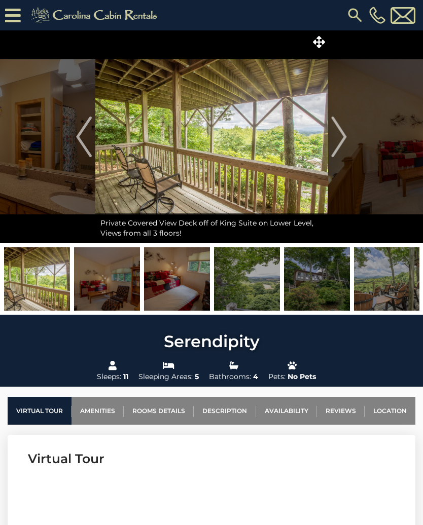
click at [349, 132] on button "Next" at bounding box center [338, 136] width 23 height 213
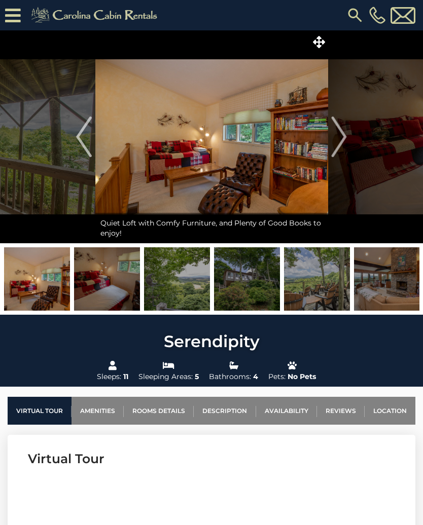
click at [348, 135] on button "Next" at bounding box center [338, 136] width 23 height 213
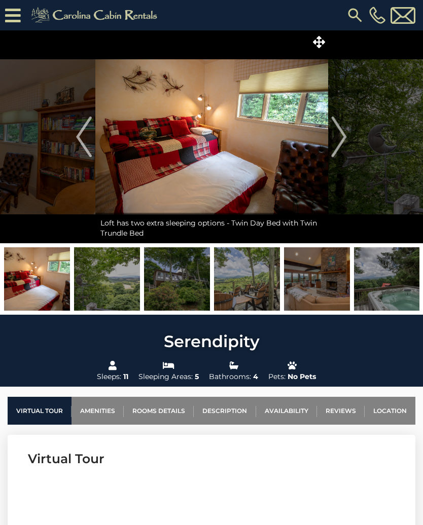
click at [343, 135] on img "Next" at bounding box center [338, 137] width 15 height 41
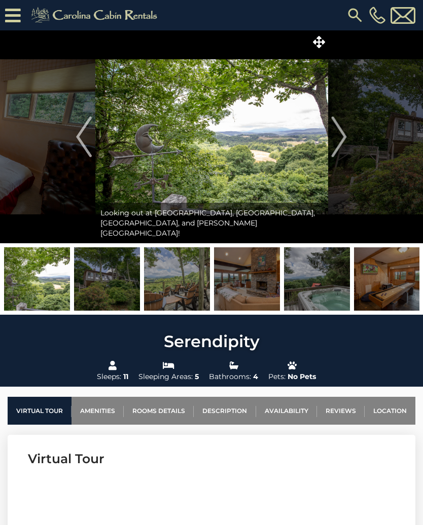
click at [347, 134] on button "Next" at bounding box center [338, 136] width 23 height 213
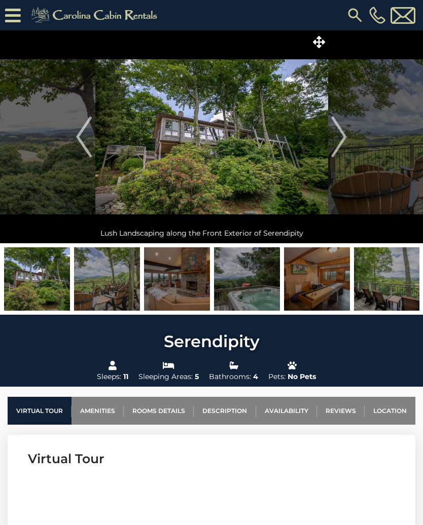
click at [345, 133] on img "Next" at bounding box center [338, 137] width 15 height 41
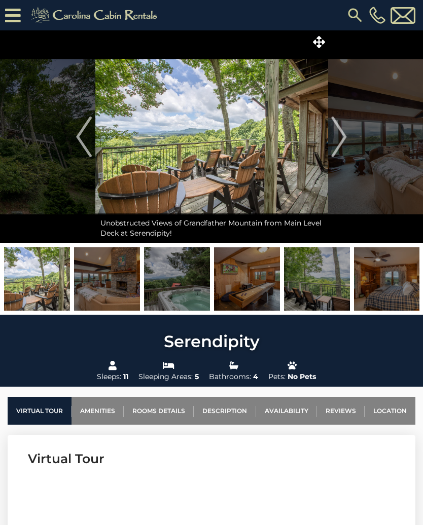
click at [344, 141] on img "Next" at bounding box center [338, 137] width 15 height 41
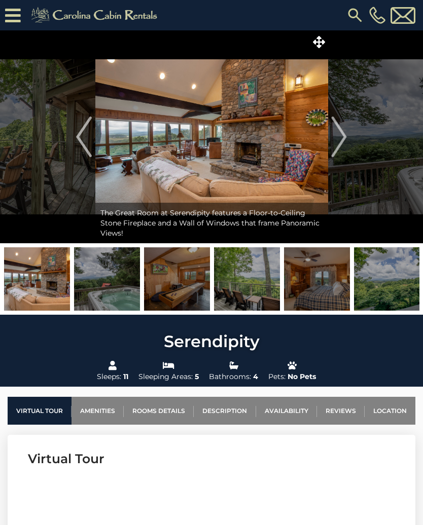
click at [345, 136] on img "Next" at bounding box center [338, 137] width 15 height 41
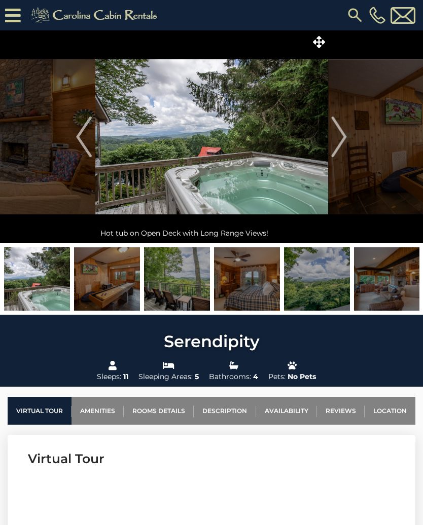
click at [341, 137] on img "Next" at bounding box center [338, 137] width 15 height 41
